Goal: Navigation & Orientation: Find specific page/section

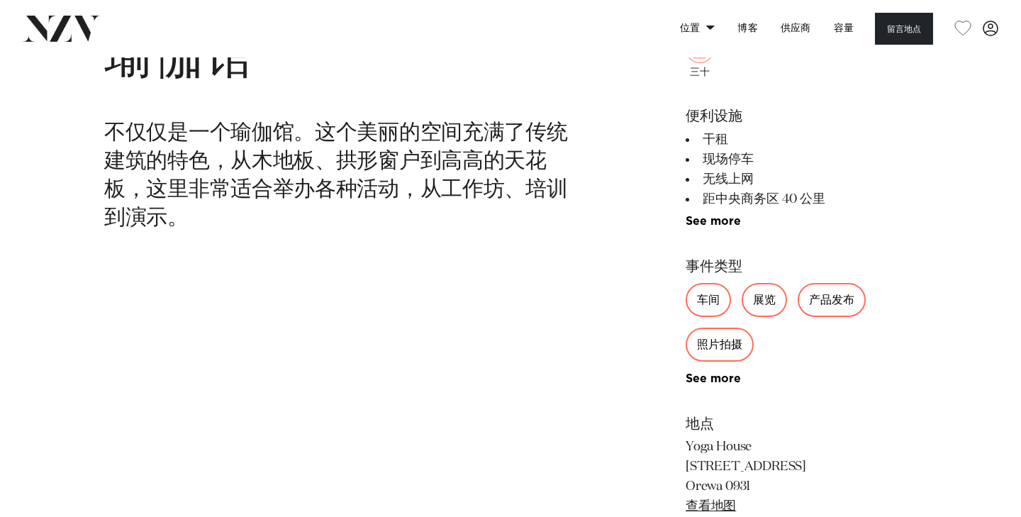
scroll to position [589, 0]
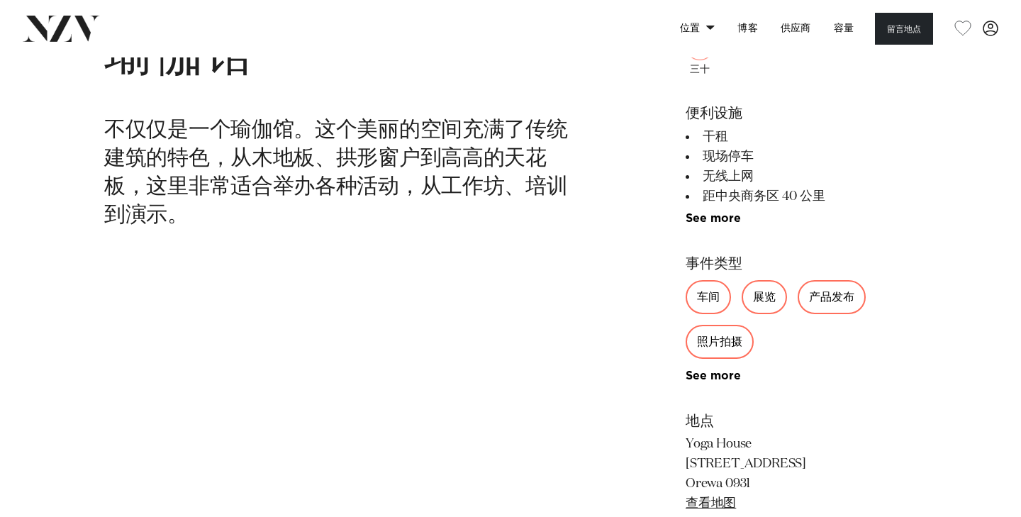
click at [631, 259] on div "奥克兰 瑜伽馆 不仅仅是一个瑜伽馆。这个美丽的空间充满了传统建筑的特色，从木地板、拱形窗户到高高的天花板，这里非常适合举办各种活动，从工作坊、培训到演示。 三…" at bounding box center [510, 343] width 998 height 679
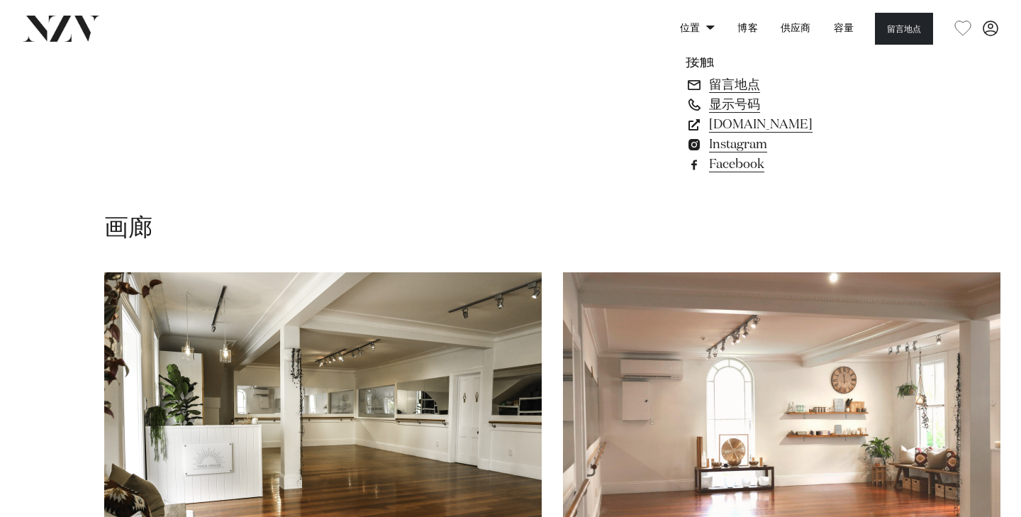
scroll to position [1079, 0]
click at [787, 126] on font "www.yogahouse.co.nz" at bounding box center [760, 125] width 103 height 13
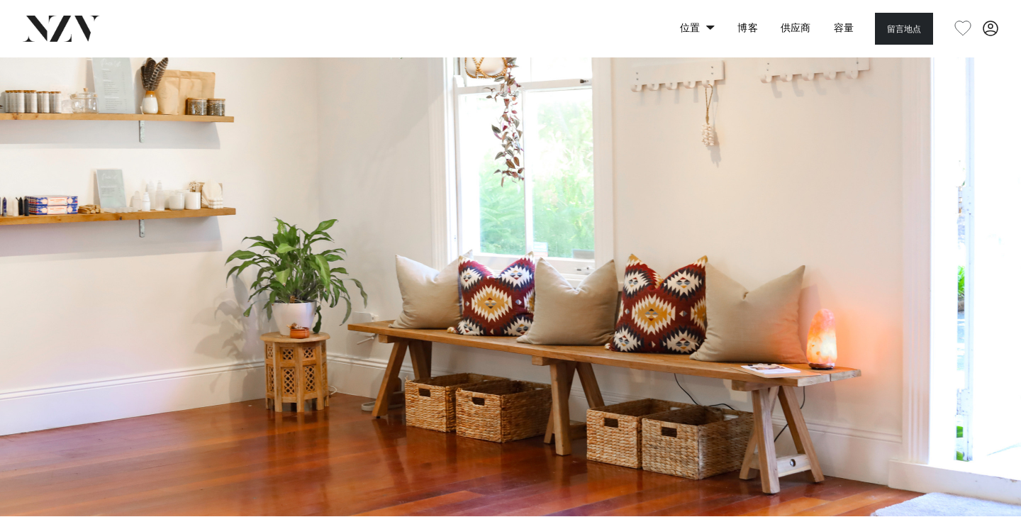
scroll to position [0, 0]
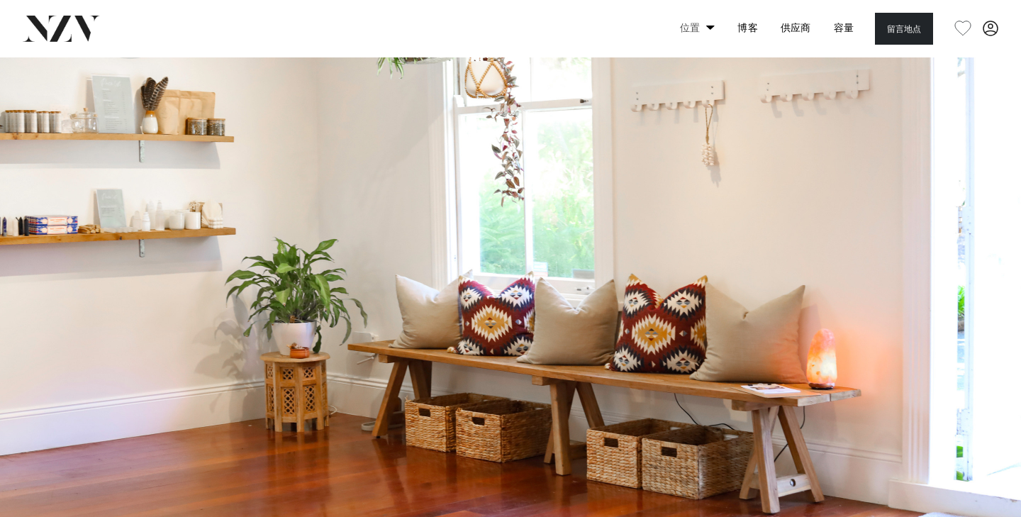
click at [692, 28] on font "位置" at bounding box center [690, 28] width 21 height 10
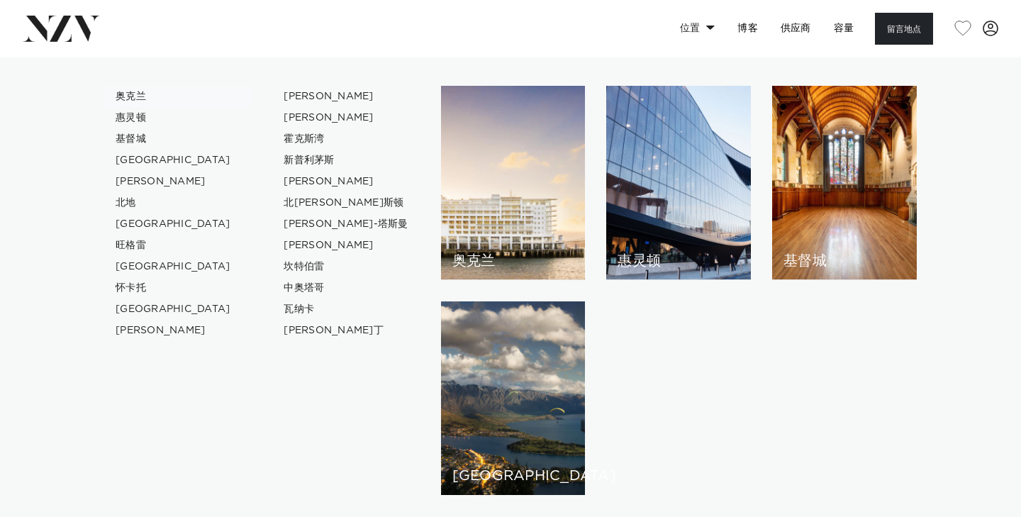
click at [136, 94] on font "奥克兰" at bounding box center [131, 96] width 30 height 10
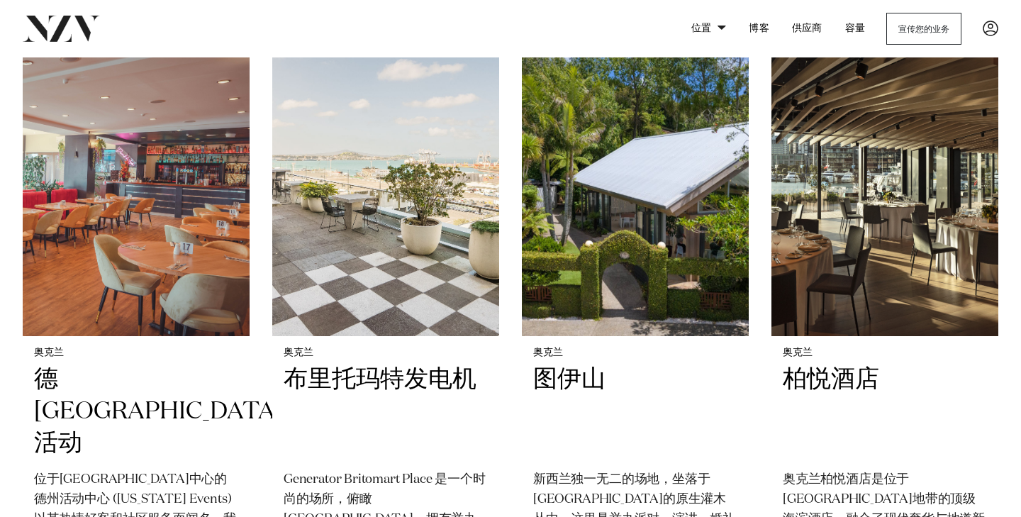
scroll to position [575, 0]
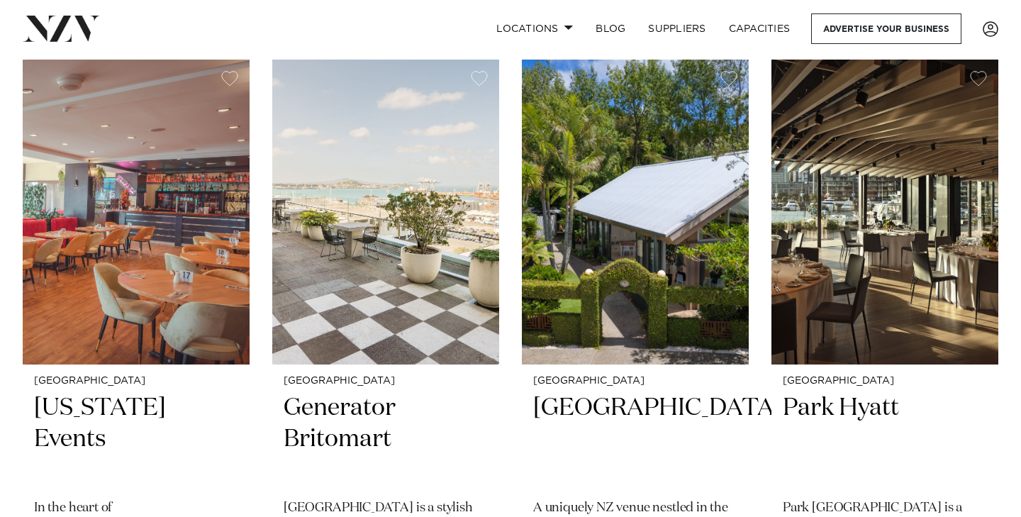
click at [458, 35] on div "Locations [GEOGRAPHIC_DATA] [GEOGRAPHIC_DATA] [GEOGRAPHIC_DATA] [GEOGRAPHIC_DAT…" at bounding box center [657, 28] width 681 height 30
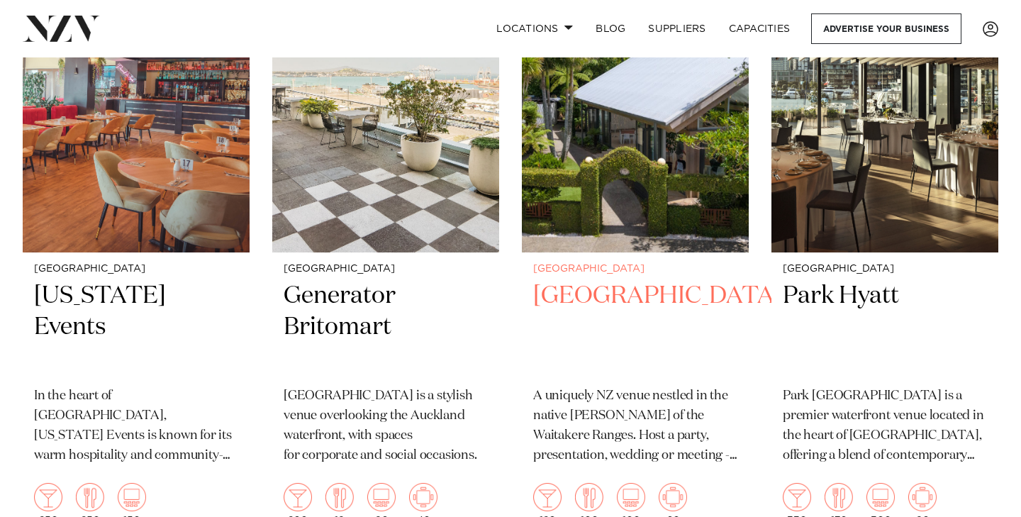
scroll to position [933, 0]
